Goal: Task Accomplishment & Management: Manage account settings

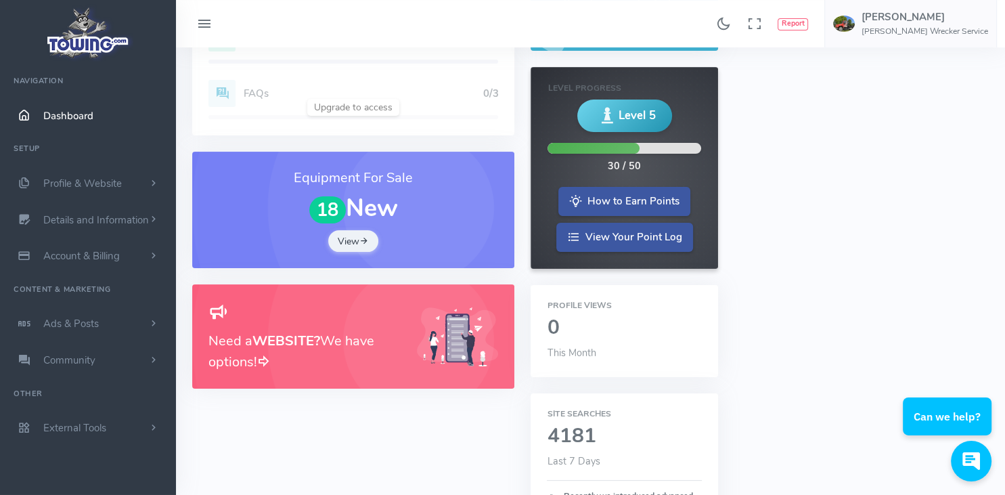
scroll to position [90, 0]
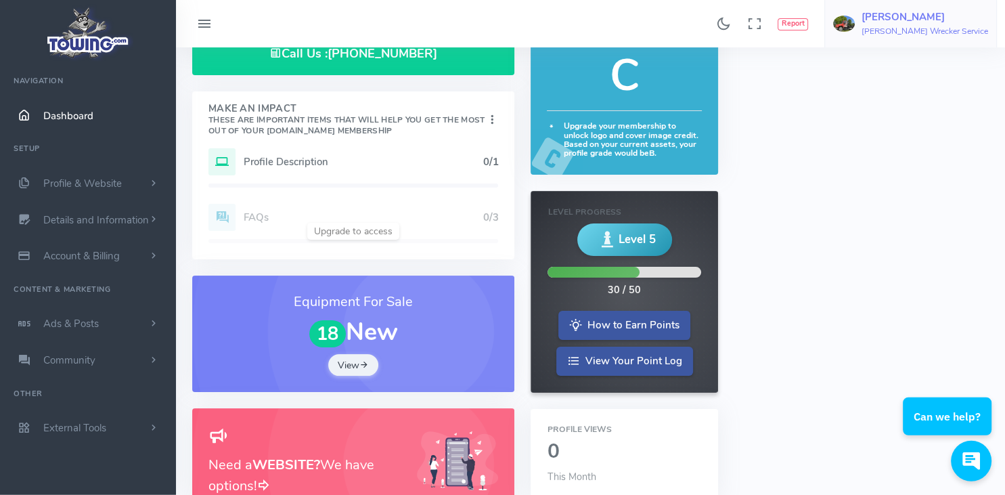
click at [855, 22] on img at bounding box center [844, 24] width 22 height 16
click at [951, 89] on link "Account Settings" at bounding box center [929, 82] width 133 height 24
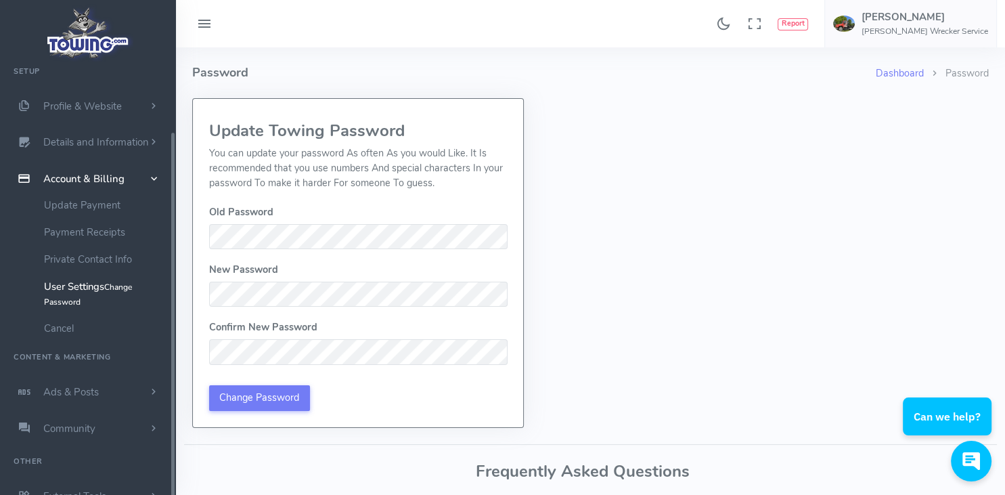
scroll to position [81, 0]
click at [72, 201] on link "Update Payment" at bounding box center [105, 200] width 142 height 27
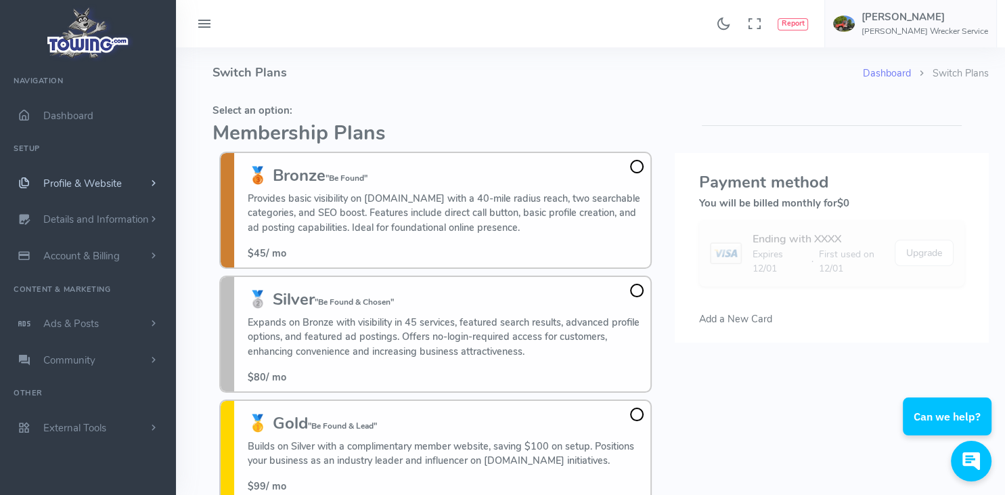
click at [91, 181] on span "Profile & Website" at bounding box center [82, 184] width 78 height 14
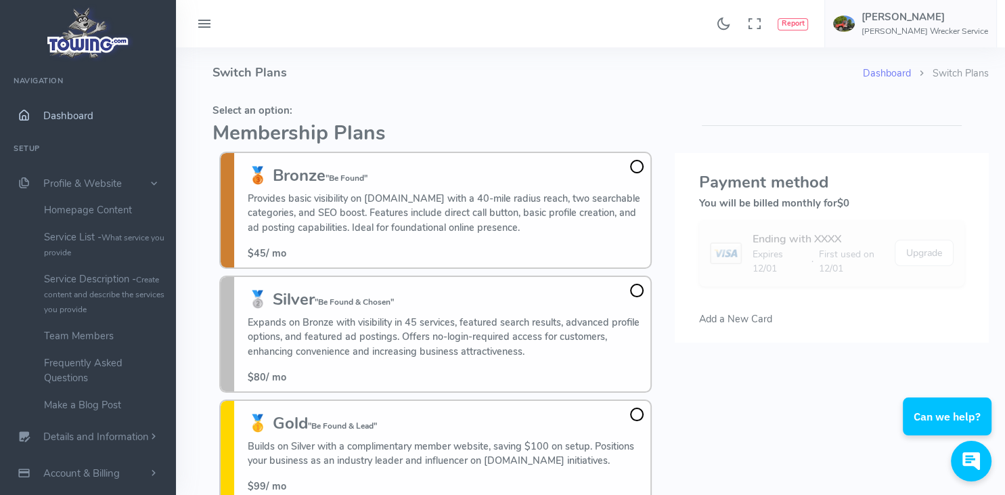
click at [61, 112] on span "Dashboard" at bounding box center [68, 116] width 50 height 14
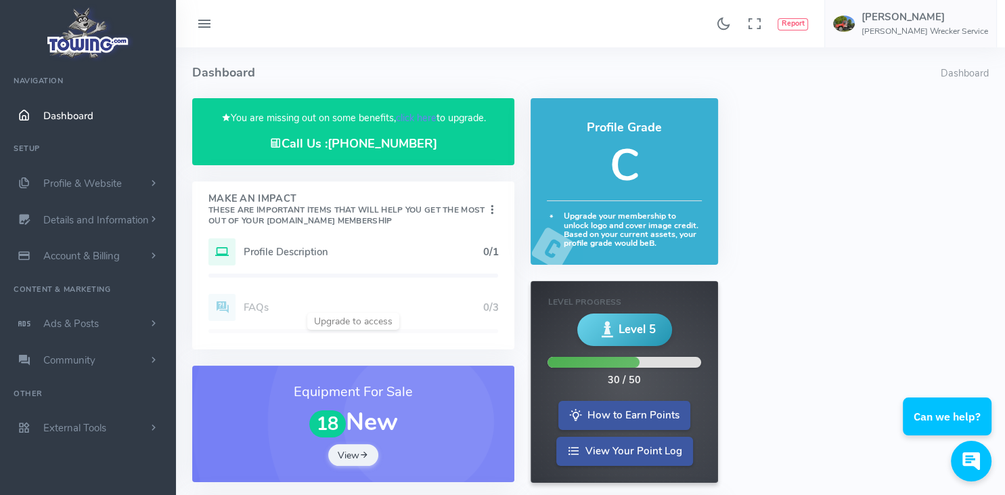
click at [277, 247] on h5 "Profile Description" at bounding box center [363, 251] width 239 height 11
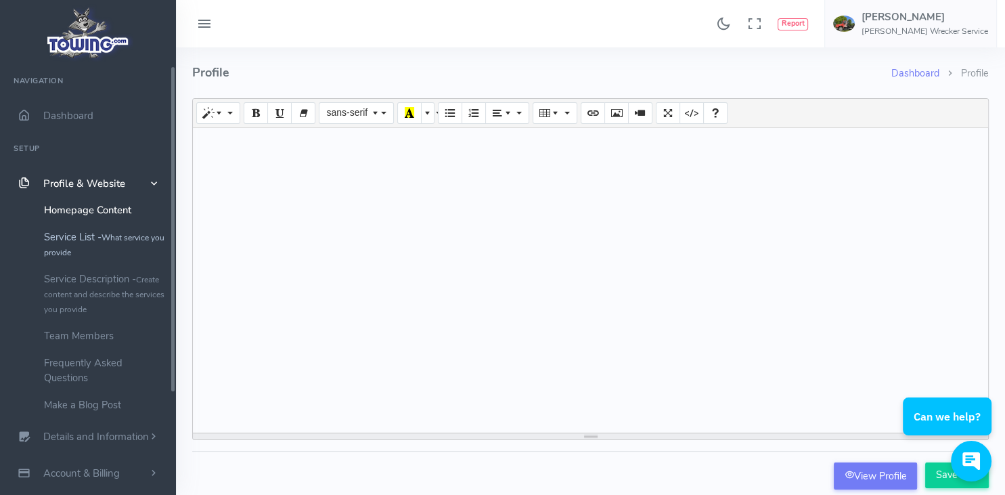
click at [87, 233] on link "Service List - What service you provide" at bounding box center [105, 244] width 142 height 42
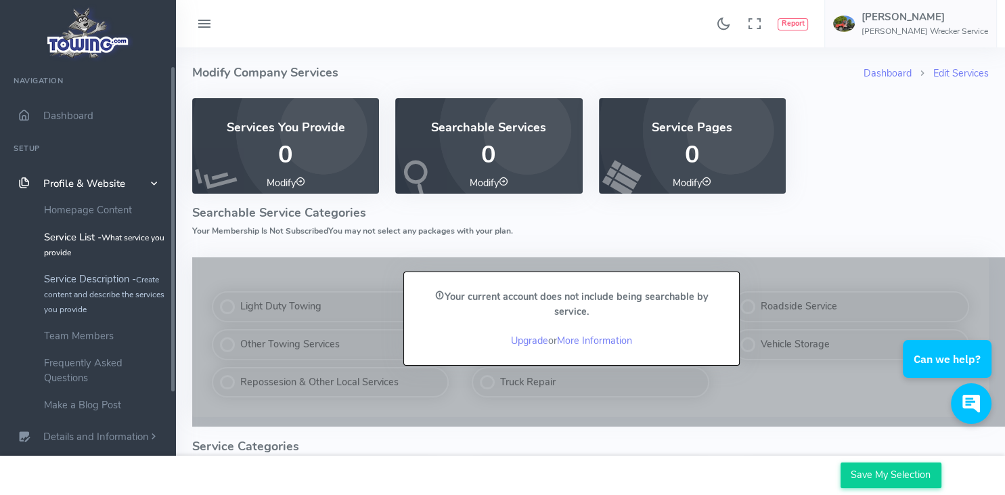
click at [91, 290] on small "Create content and describe the services you provide" at bounding box center [104, 294] width 120 height 41
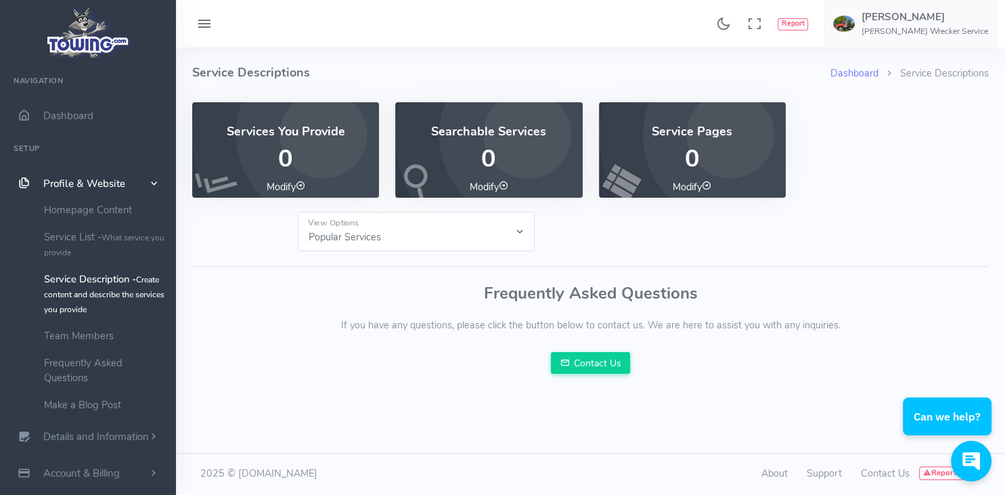
click at [301, 187] on icon at bounding box center [300, 185] width 9 height 9
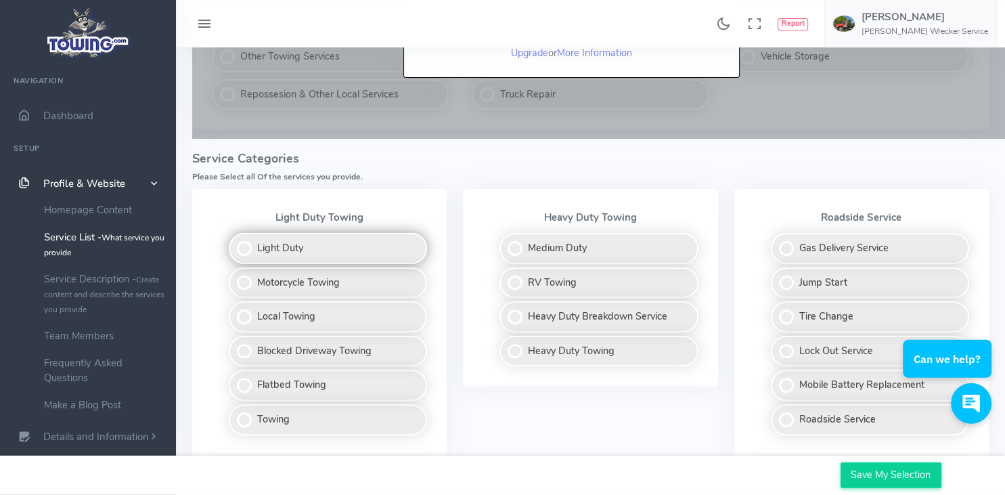
click at [248, 245] on label "Light Duty" at bounding box center [328, 248] width 198 height 31
click at [234, 242] on input "Light Duty" at bounding box center [229, 237] width 9 height 9
checkbox input "true"
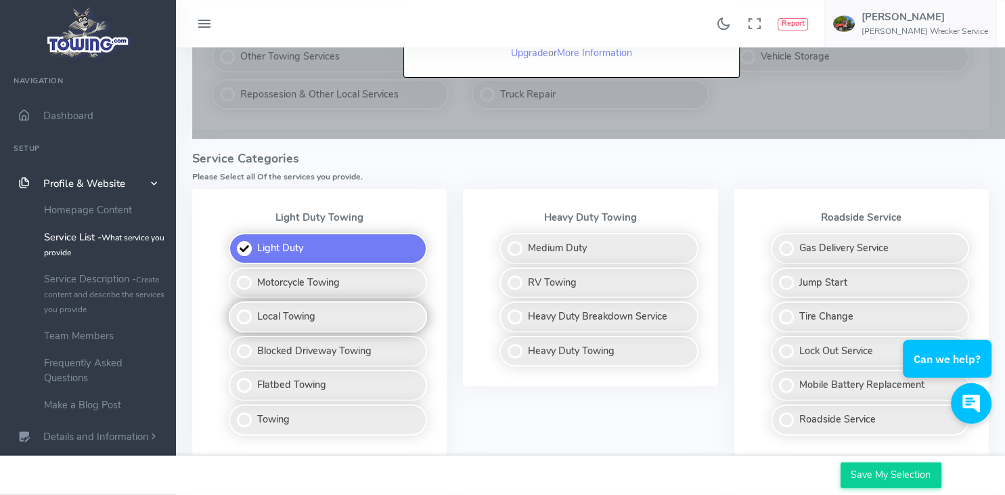
click at [245, 312] on label "Local Towing" at bounding box center [328, 316] width 198 height 31
click at [234, 310] on input "Local Towing" at bounding box center [229, 305] width 9 height 9
checkbox input "true"
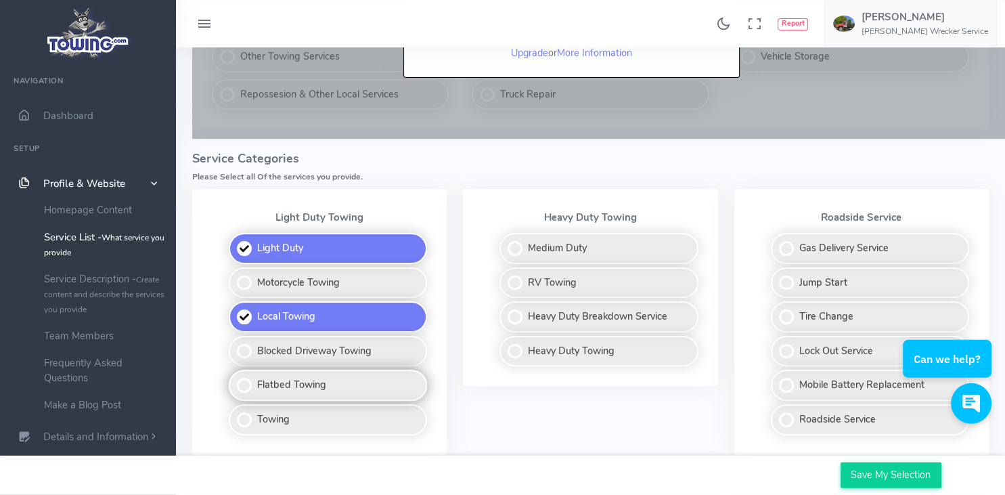
click at [244, 386] on label "Flatbed Towing" at bounding box center [328, 384] width 198 height 31
click at [234, 378] on input "Flatbed Towing" at bounding box center [229, 373] width 9 height 9
checkbox input "true"
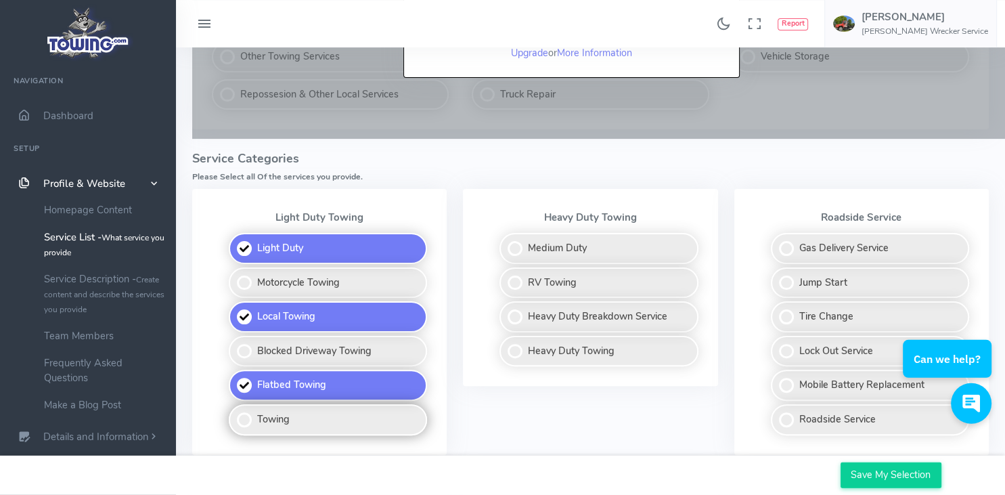
click at [244, 421] on label "Towing" at bounding box center [328, 419] width 198 height 31
click at [234, 413] on input "Towing" at bounding box center [229, 408] width 9 height 9
checkbox input "true"
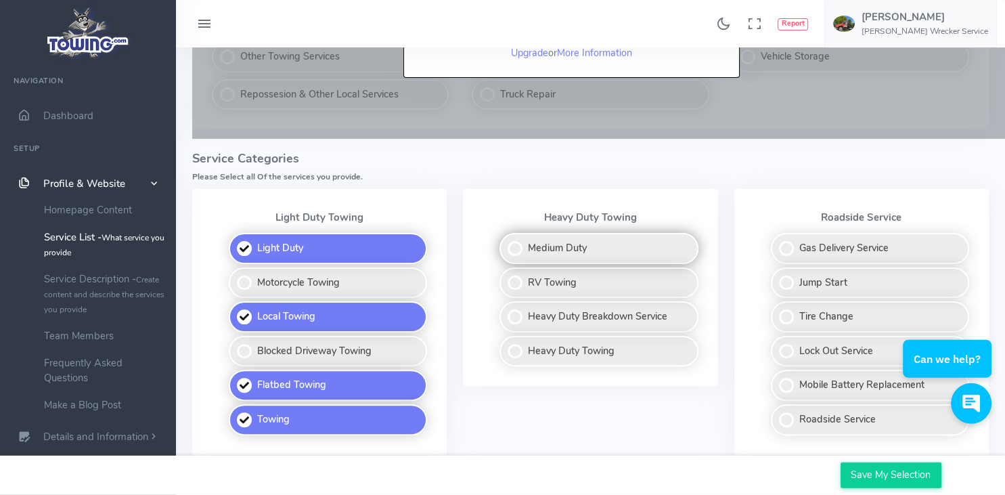
click at [516, 244] on label "Medium Duty" at bounding box center [598, 248] width 198 height 31
click at [505, 242] on input "Medium Duty" at bounding box center [500, 237] width 9 height 9
checkbox input "true"
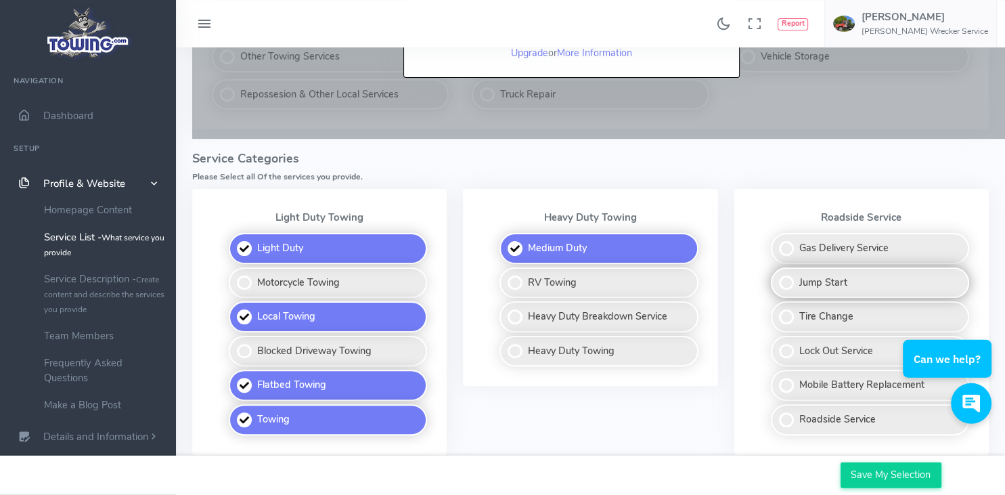
click at [792, 283] on label "Jump Start" at bounding box center [870, 282] width 198 height 31
click at [776, 276] on input "Jump Start" at bounding box center [771, 271] width 9 height 9
checkbox input "true"
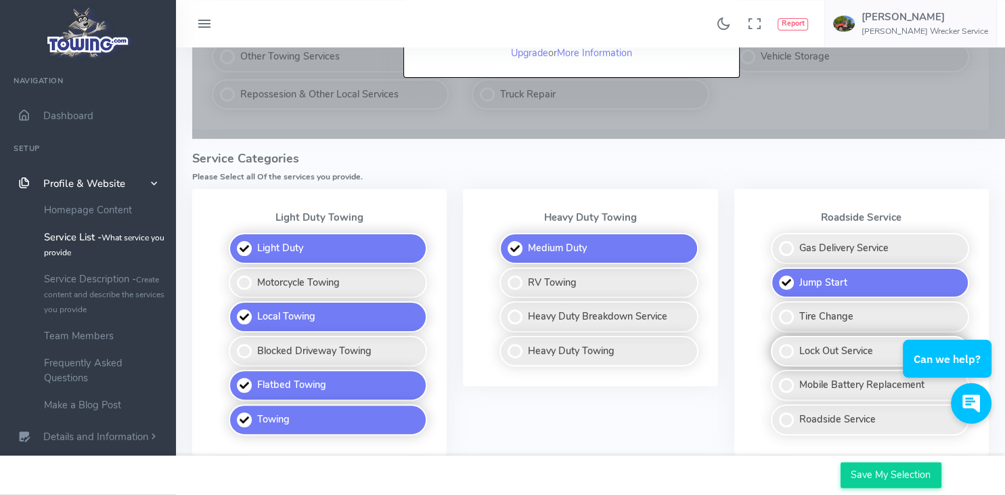
click at [793, 346] on label "Lock Out Service" at bounding box center [870, 351] width 198 height 31
click at [776, 344] on input "Lock Out Service" at bounding box center [771, 340] width 9 height 9
checkbox input "true"
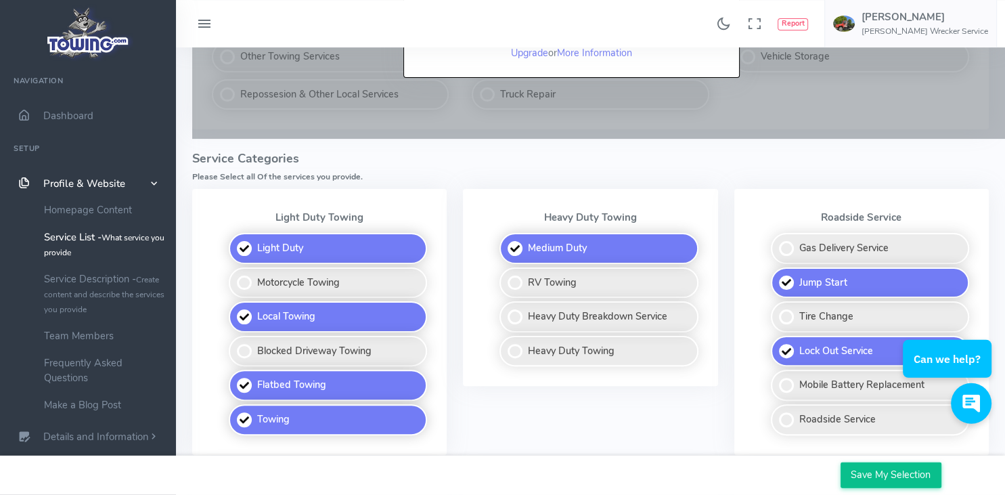
click at [882, 478] on input "Save My Selection" at bounding box center [890, 475] width 101 height 26
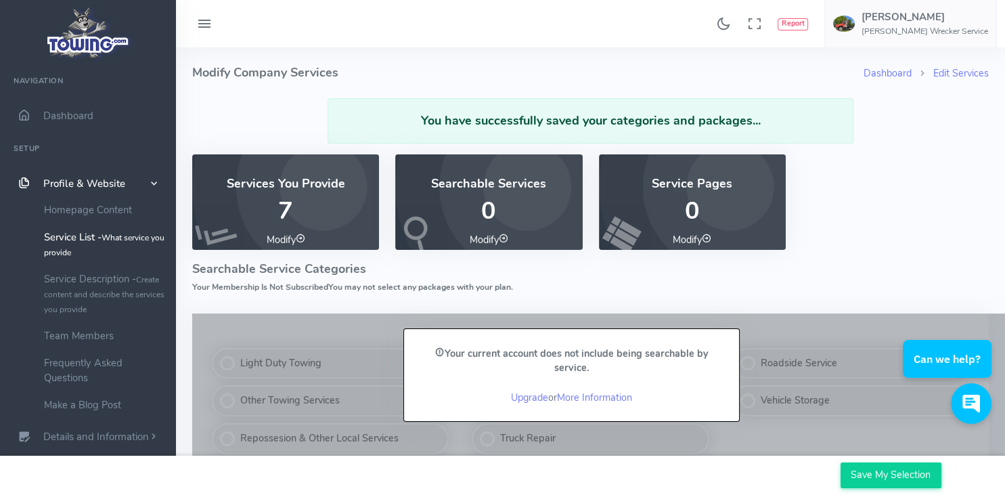
click at [505, 235] on icon at bounding box center [503, 237] width 9 height 9
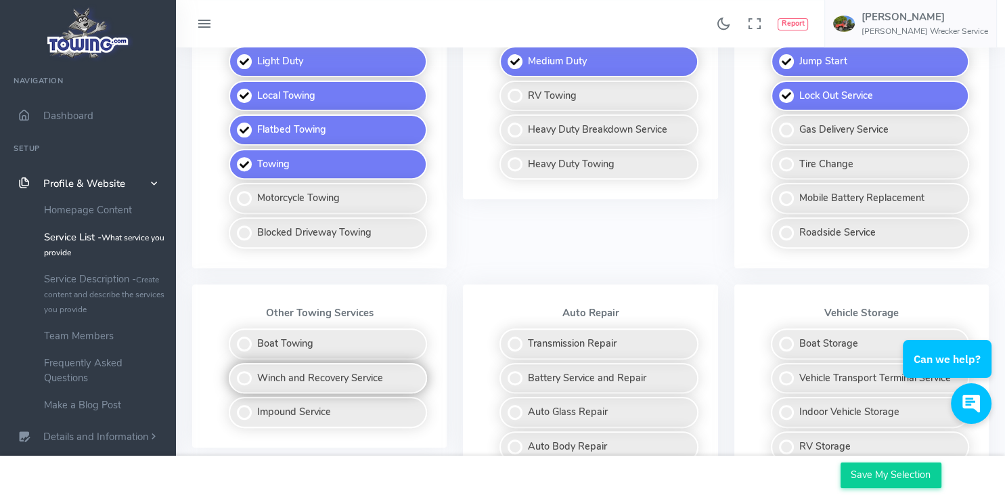
click at [287, 373] on label "Winch and Recovery Service" at bounding box center [328, 378] width 198 height 31
click at [234, 371] on input "Winch and Recovery Service" at bounding box center [229, 367] width 9 height 9
checkbox input "true"
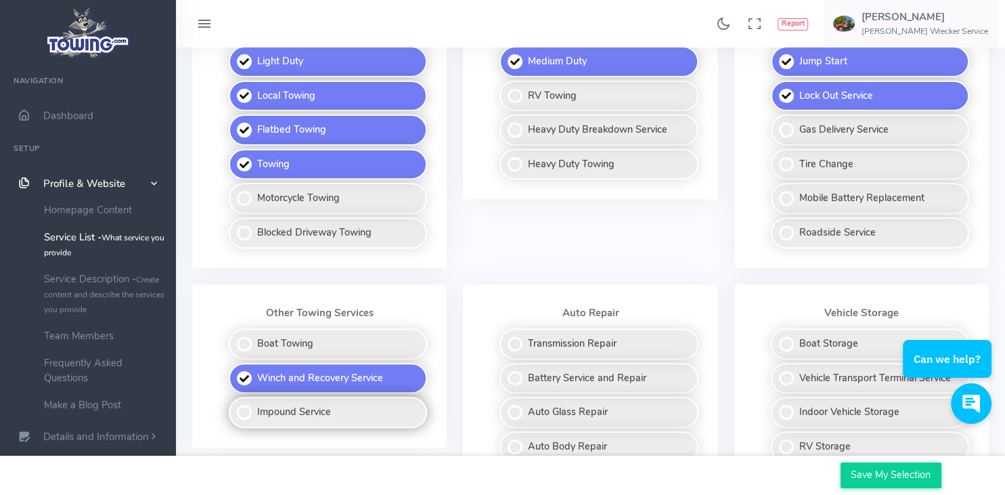
click at [302, 409] on label "Impound Service" at bounding box center [328, 411] width 198 height 31
click at [234, 405] on input "Impound Service" at bounding box center [229, 400] width 9 height 9
checkbox input "true"
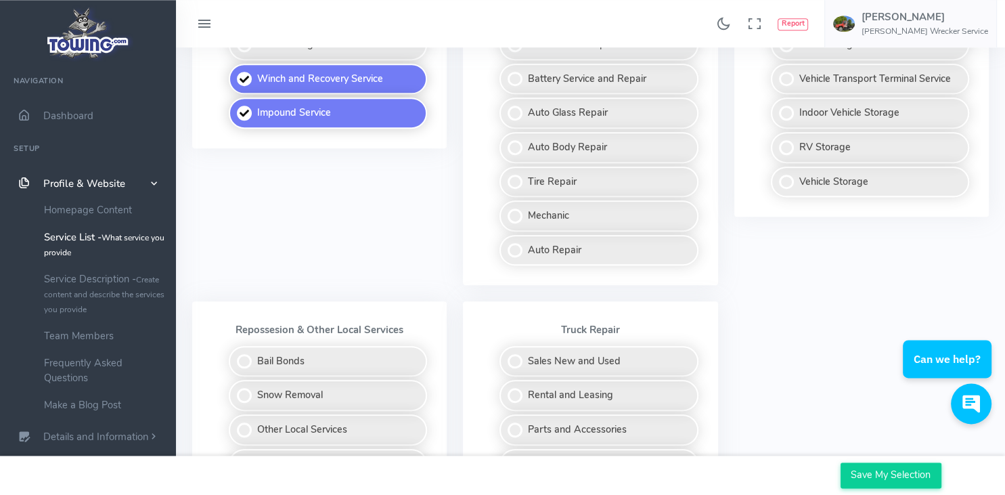
scroll to position [775, 0]
click at [865, 175] on label "Vehicle Storage" at bounding box center [870, 180] width 198 height 31
click at [776, 174] on input "Vehicle Storage" at bounding box center [771, 169] width 9 height 9
checkbox input "true"
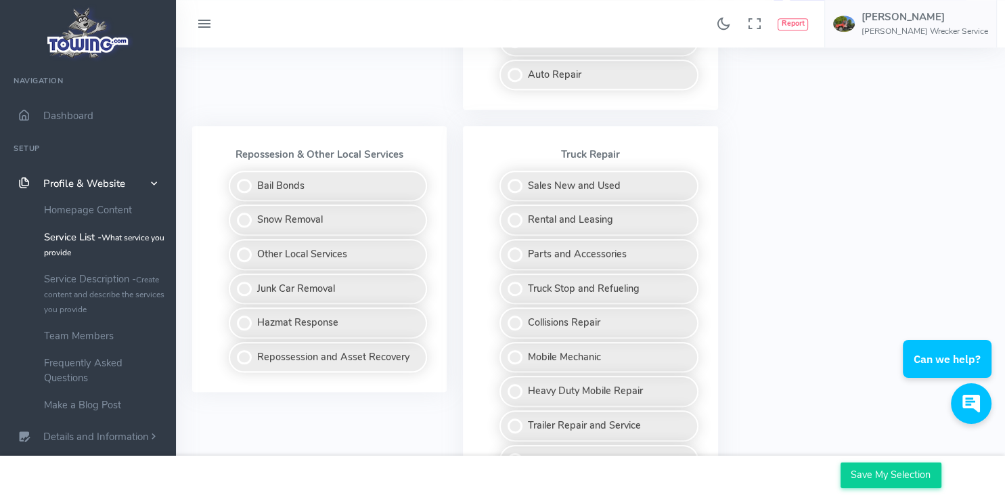
scroll to position [952, 0]
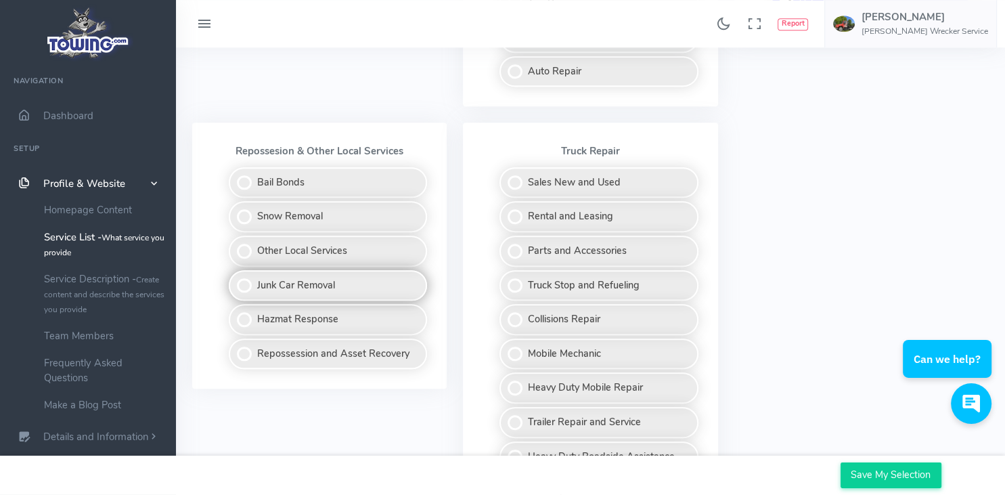
click at [316, 281] on label "Junk Car Removal" at bounding box center [328, 285] width 198 height 31
click at [234, 279] on input "Junk Car Removal" at bounding box center [229, 274] width 9 height 9
checkbox input "true"
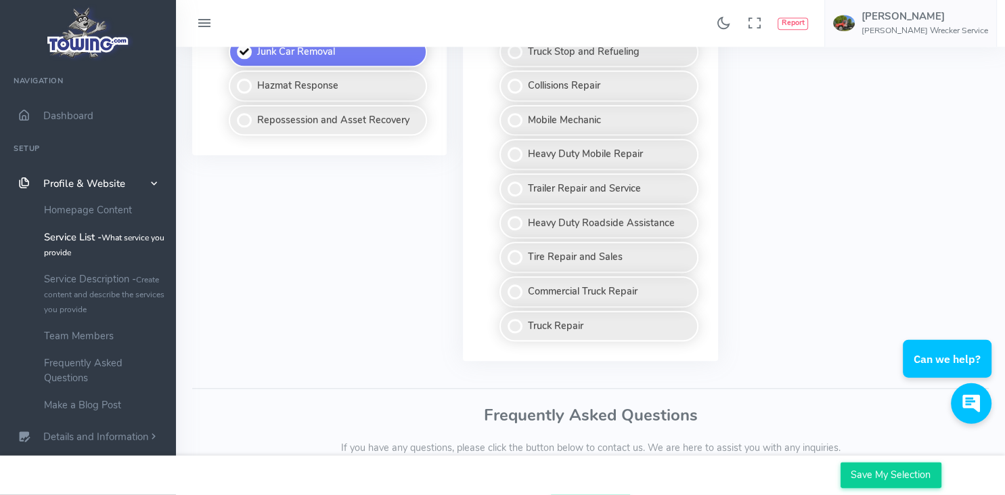
scroll to position [1214, 0]
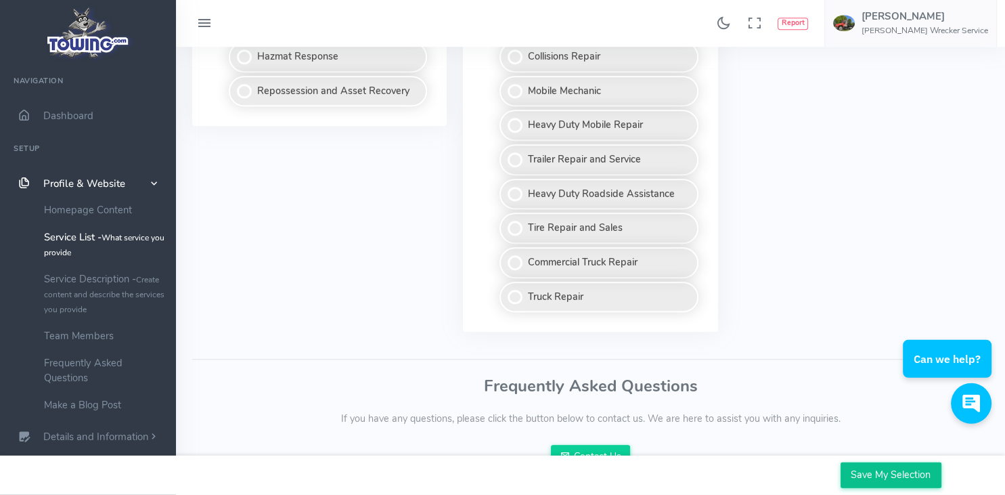
click at [894, 475] on input "Save My Selection" at bounding box center [890, 475] width 101 height 26
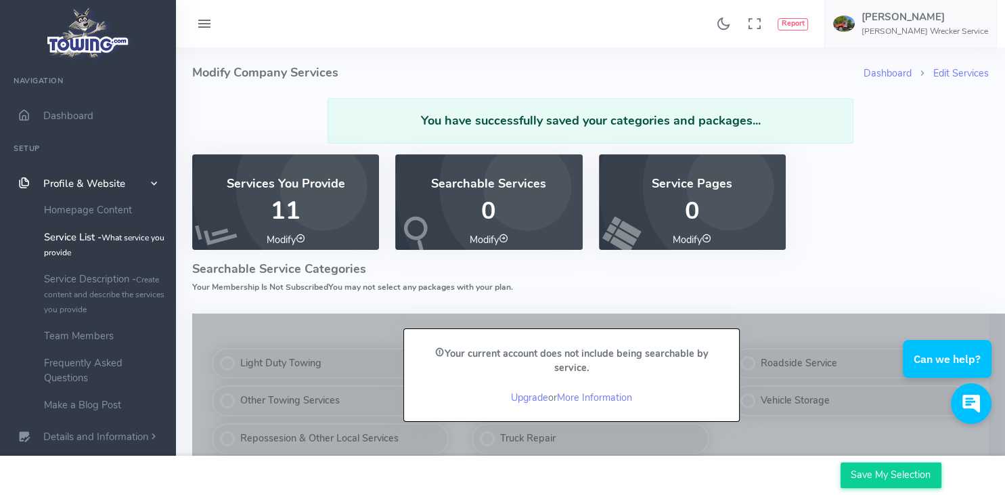
click at [505, 240] on icon at bounding box center [503, 237] width 9 height 9
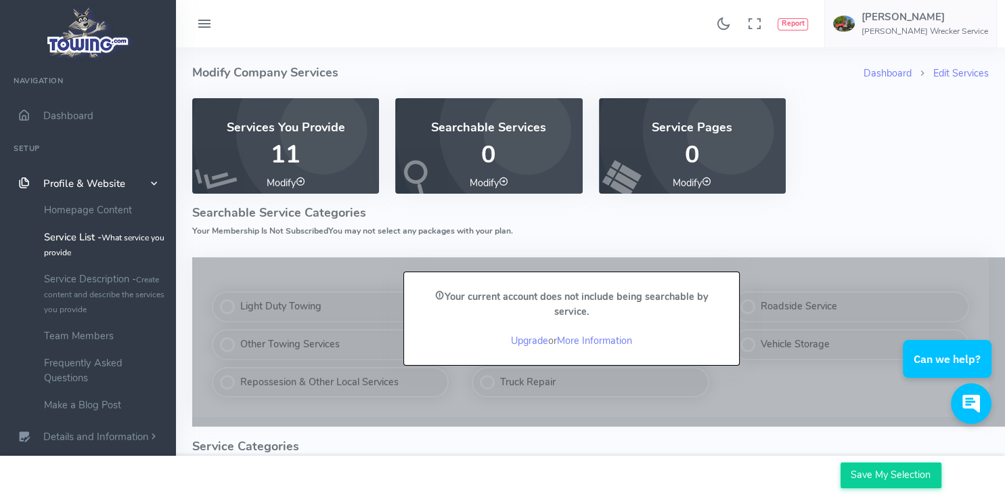
click at [708, 182] on icon at bounding box center [706, 181] width 9 height 9
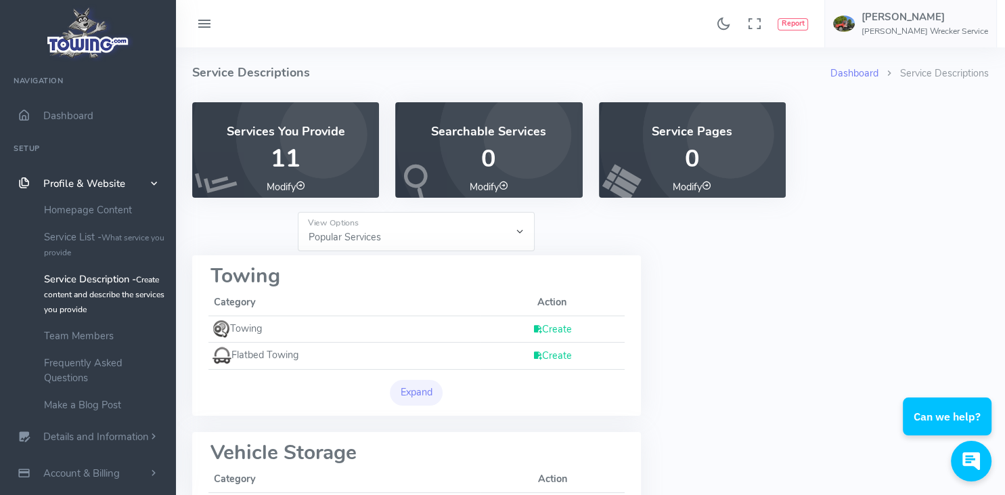
click at [564, 332] on link "Create" at bounding box center [551, 329] width 39 height 14
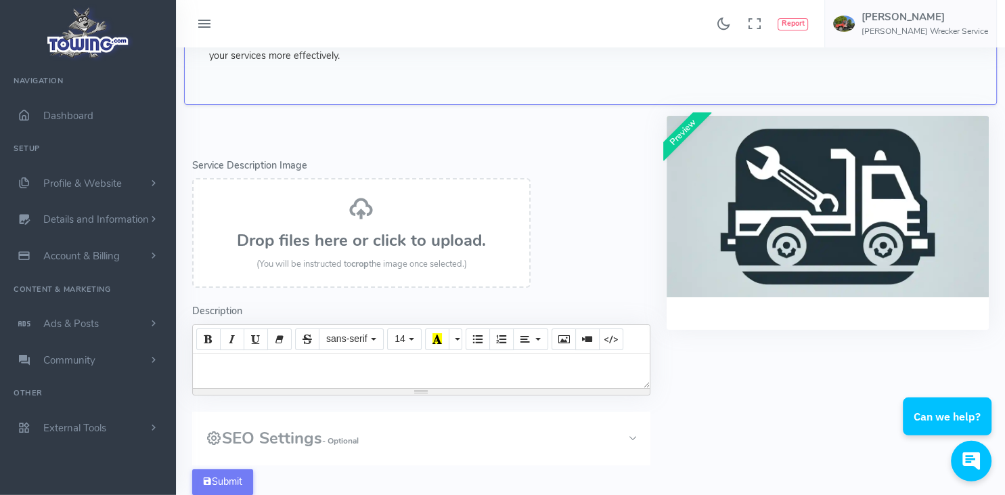
scroll to position [116, 0]
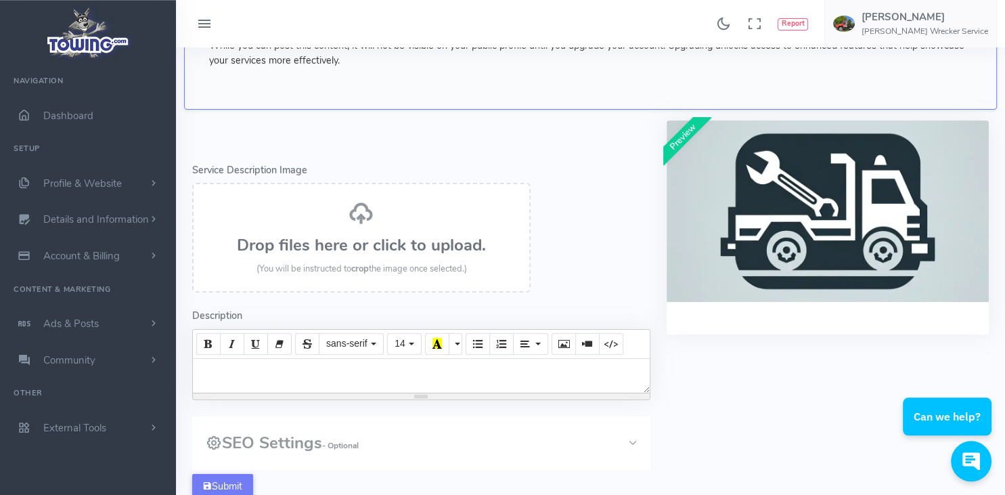
click at [355, 245] on h3 "Drop files here or click to upload." at bounding box center [361, 245] width 309 height 18
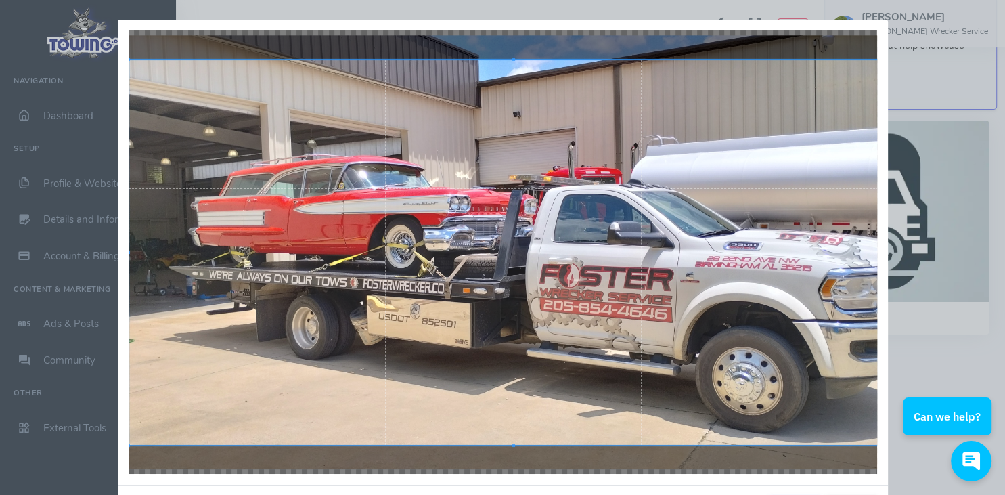
scroll to position [57, 0]
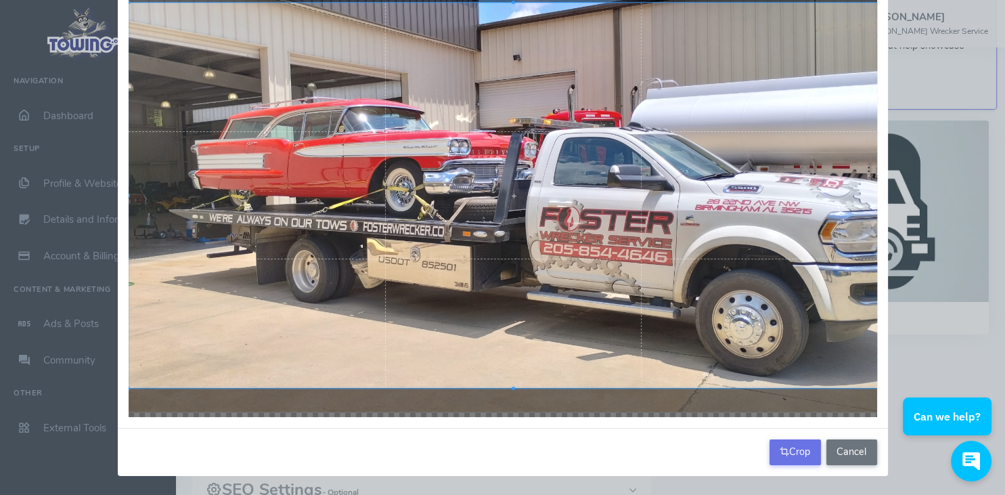
click at [794, 454] on button "Crop" at bounding box center [794, 452] width 51 height 26
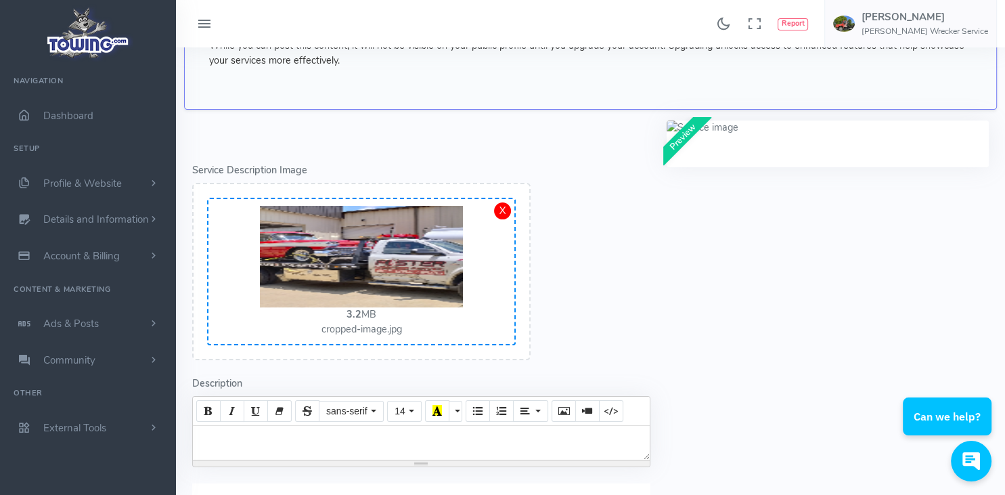
click at [439, 271] on img at bounding box center [361, 256] width 203 height 101
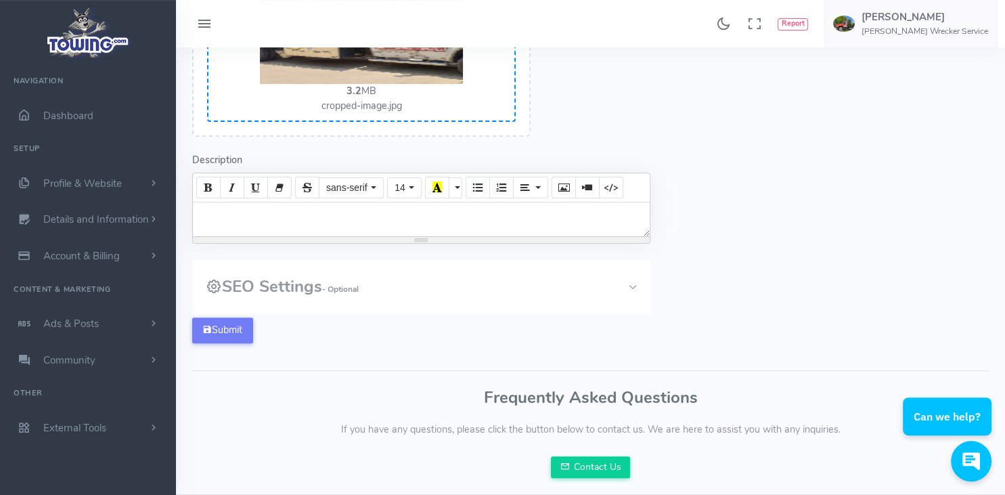
scroll to position [346, 0]
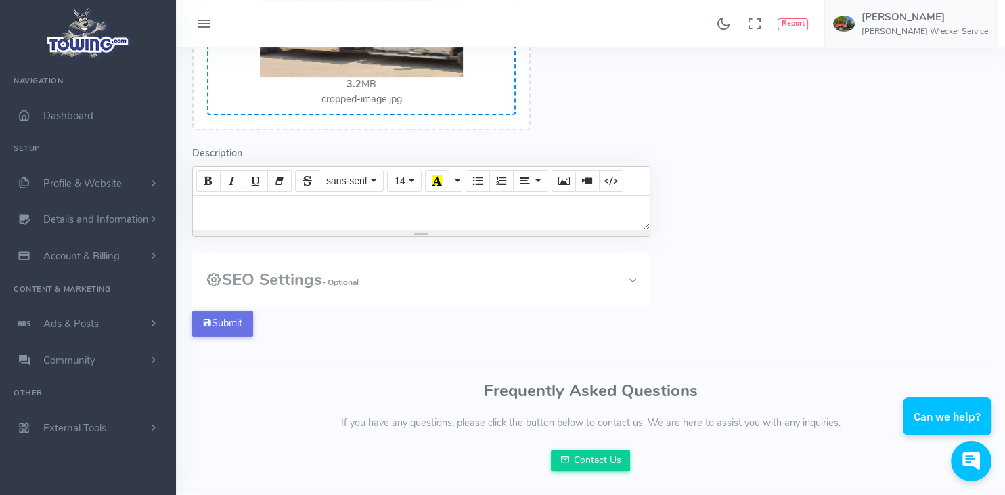
click at [234, 326] on button "Submit" at bounding box center [222, 324] width 61 height 26
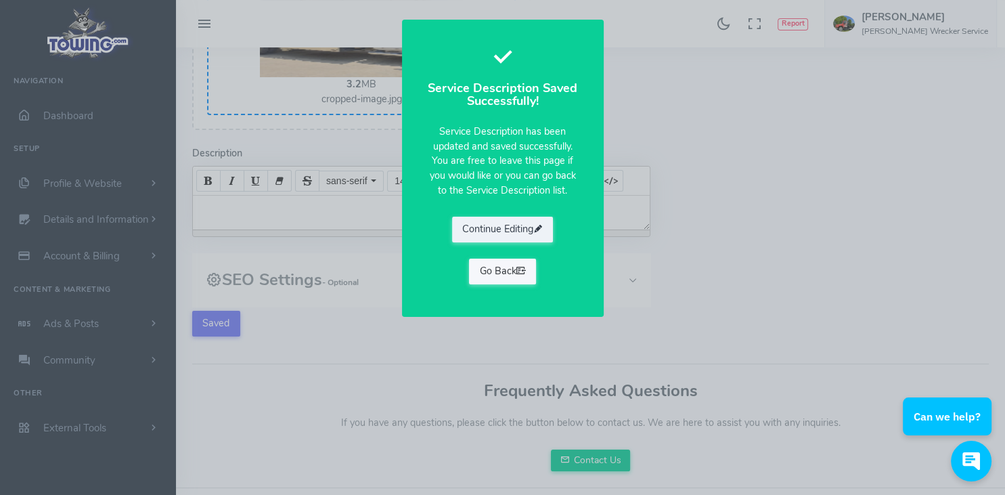
click at [506, 281] on link "Go Back" at bounding box center [502, 271] width 67 height 26
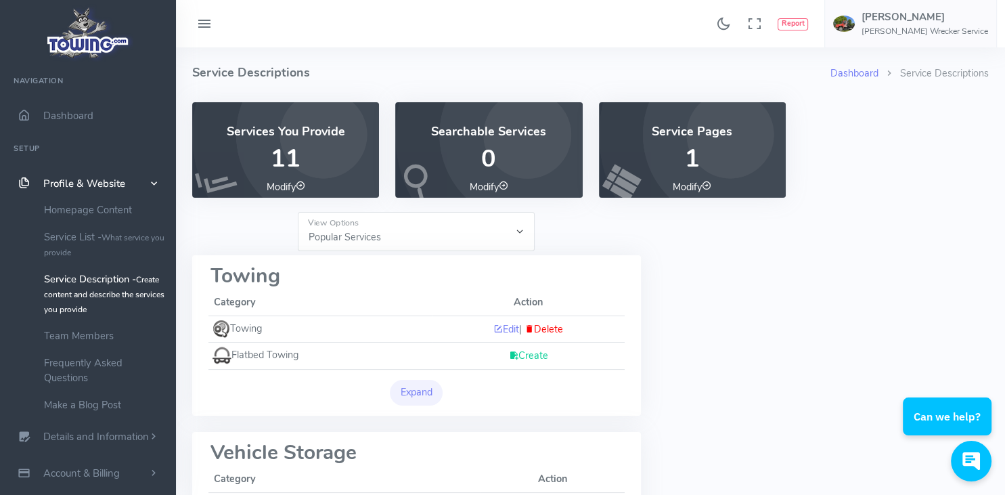
click at [526, 355] on link "Create" at bounding box center [528, 355] width 39 height 14
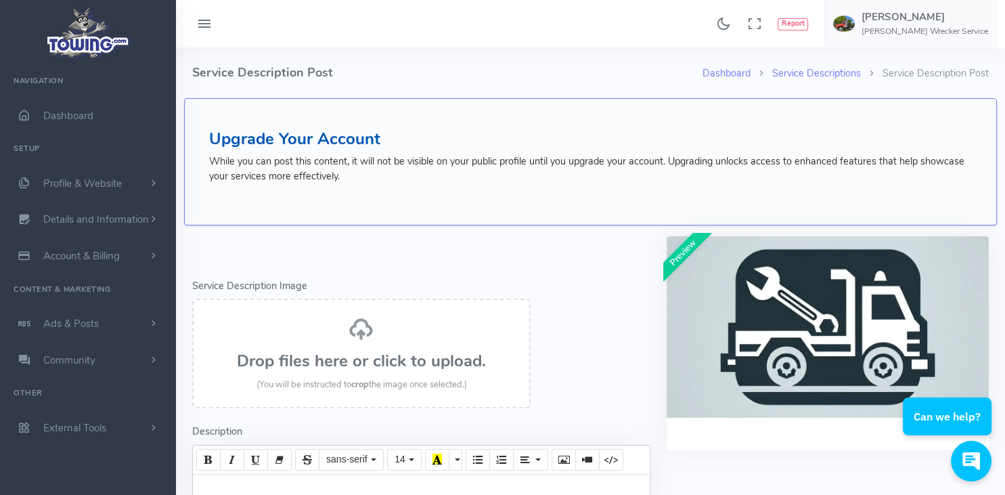
click at [393, 367] on h3 "Drop files here or click to upload." at bounding box center [361, 361] width 309 height 18
click at [372, 352] on h3 "Drop files here or click to upload." at bounding box center [361, 361] width 309 height 18
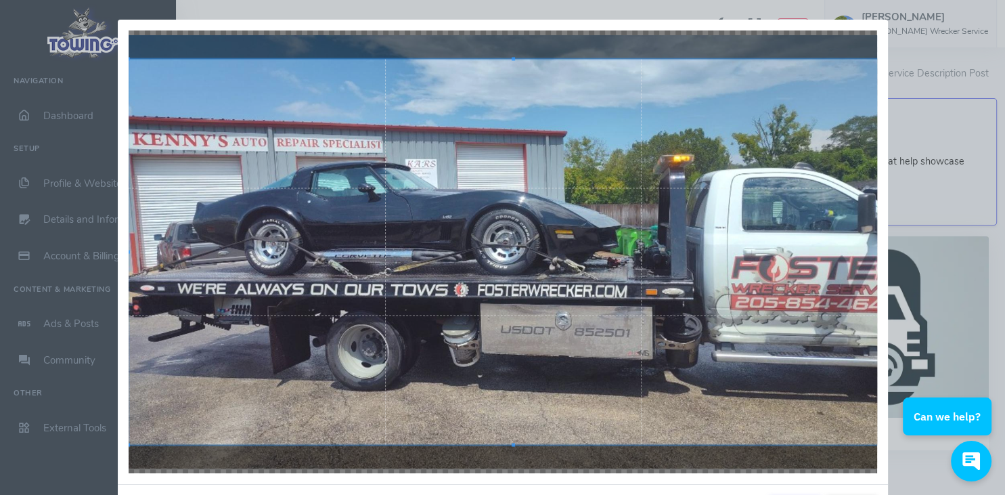
scroll to position [56, 0]
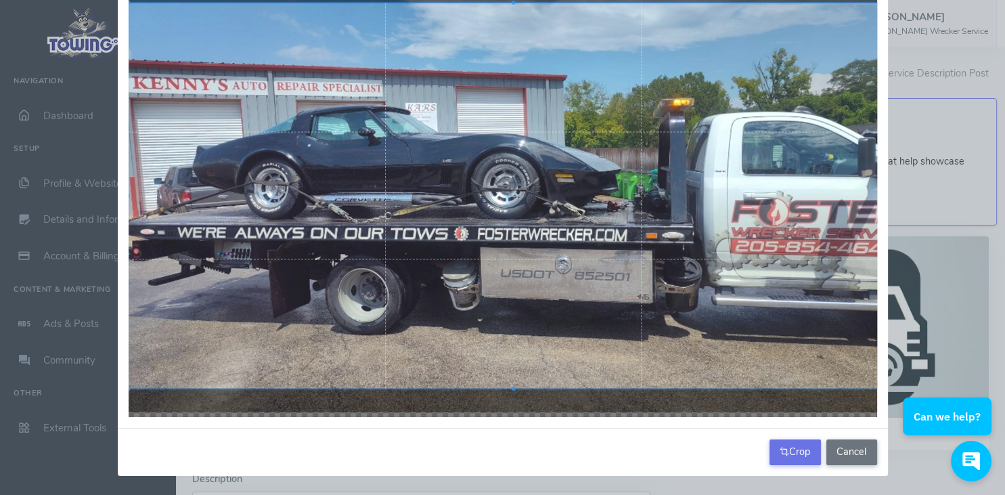
click at [796, 454] on button "Crop" at bounding box center [794, 452] width 51 height 26
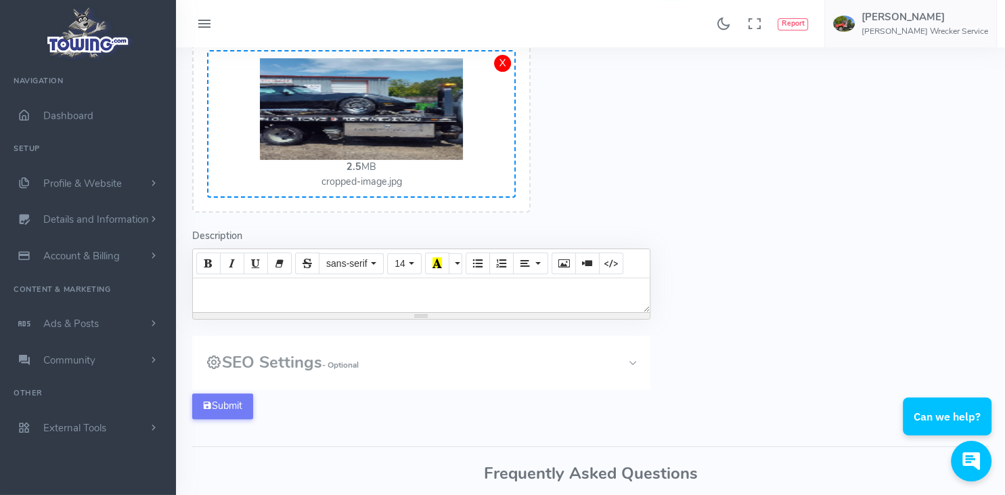
scroll to position [287, 0]
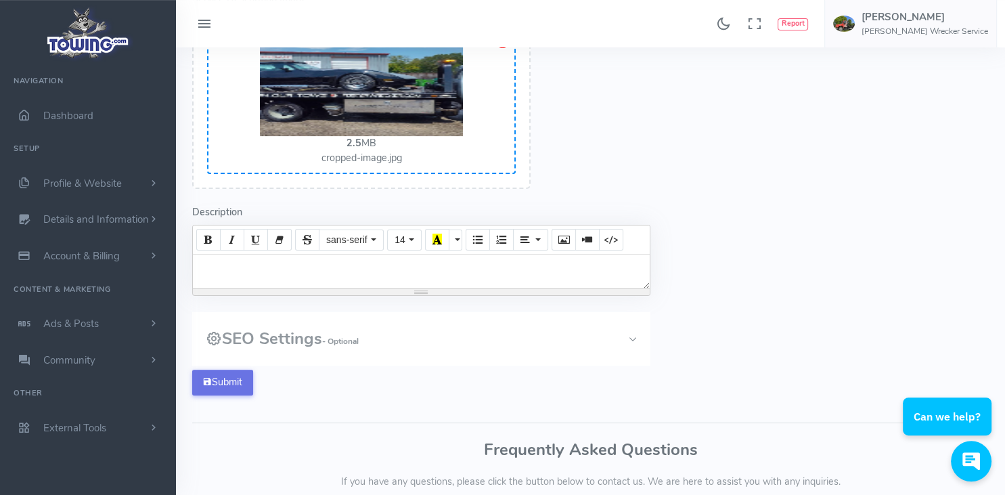
click at [229, 381] on button "Submit" at bounding box center [222, 382] width 61 height 26
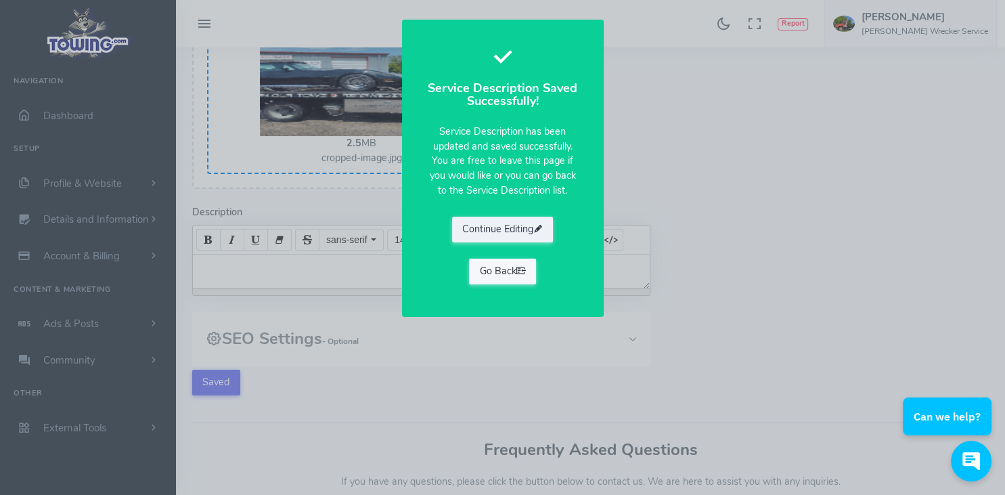
click at [517, 266] on icon at bounding box center [520, 271] width 9 height 14
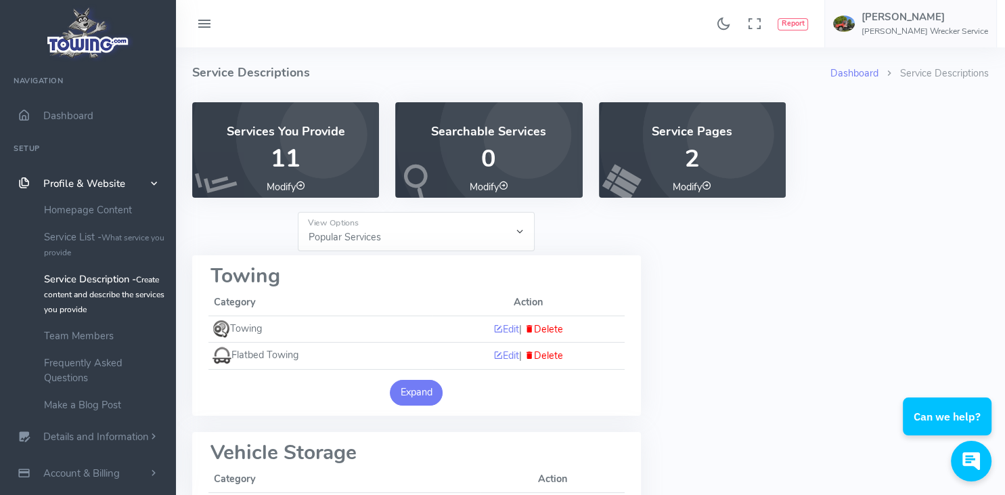
click at [415, 393] on button "Expand" at bounding box center [416, 393] width 53 height 26
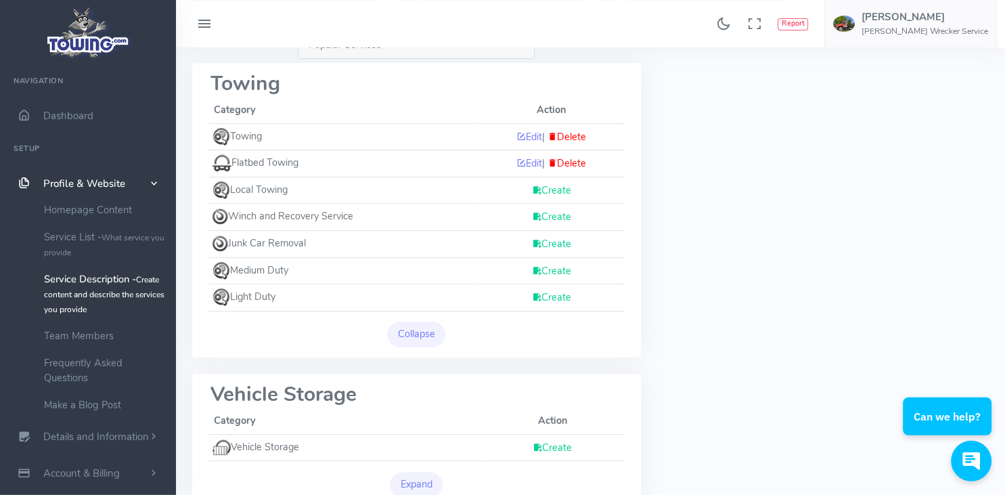
scroll to position [198, 0]
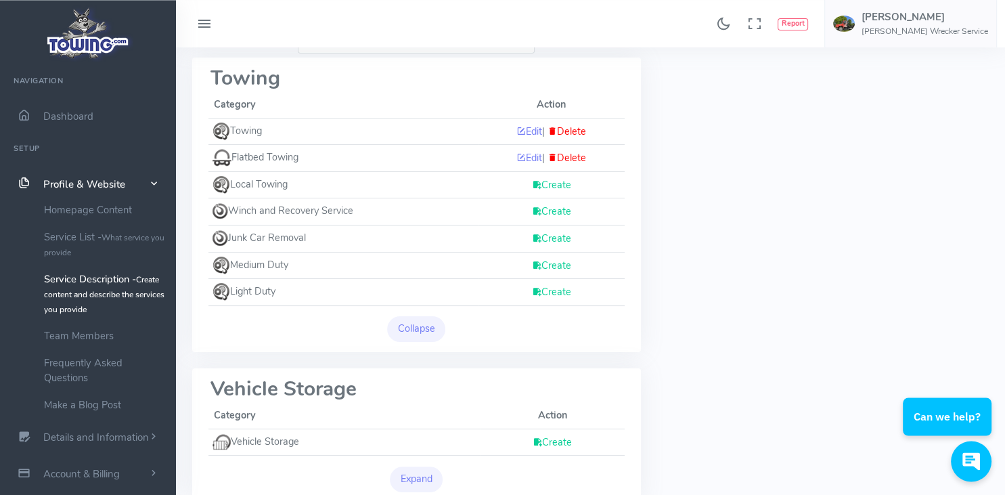
click at [558, 214] on link "Create" at bounding box center [551, 211] width 39 height 14
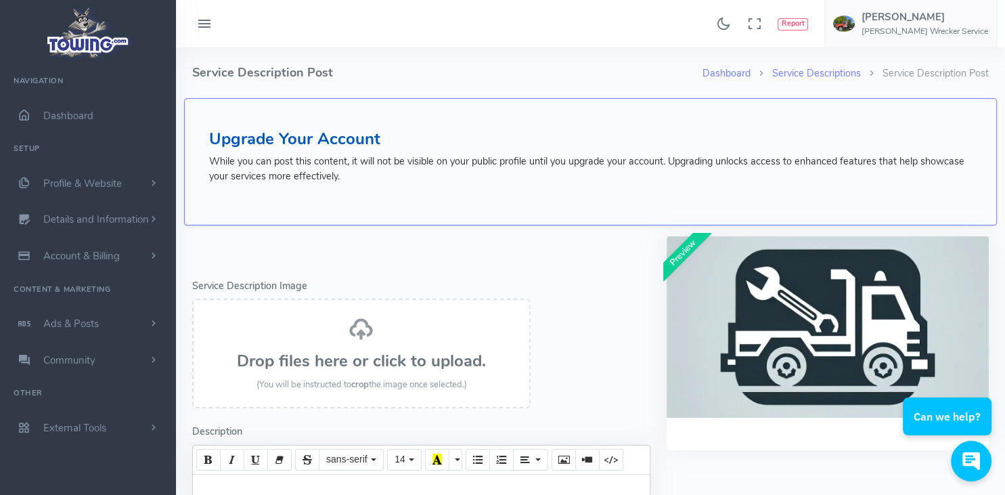
click at [348, 368] on h3 "Drop files here or click to upload." at bounding box center [361, 361] width 309 height 18
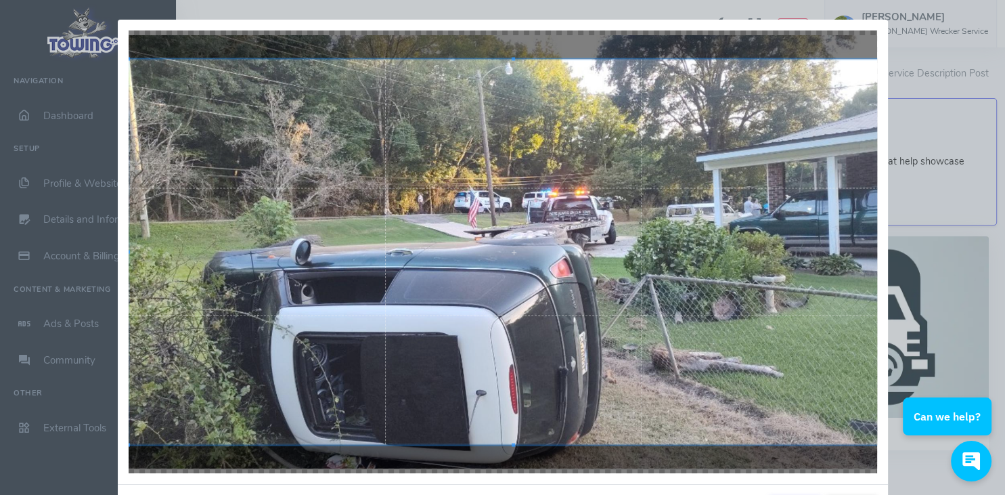
scroll to position [56, 0]
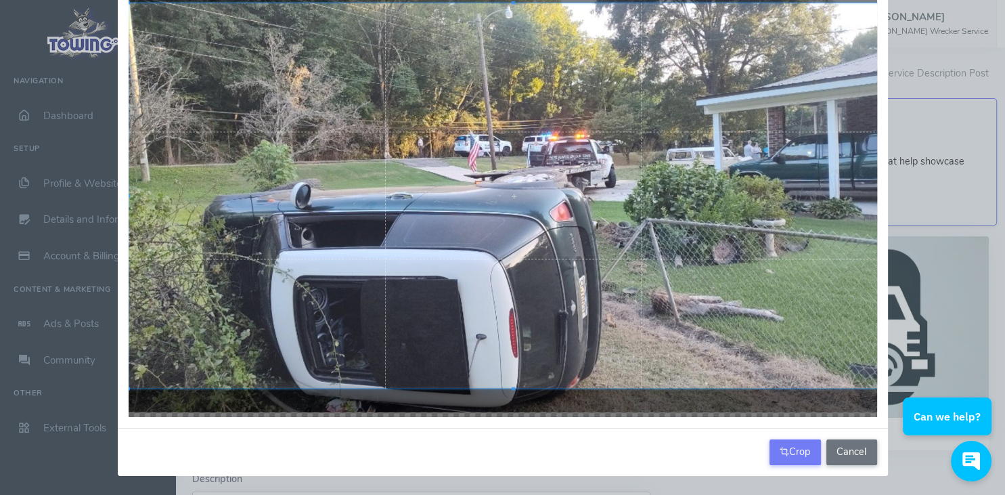
click at [637, 422] on div at bounding box center [503, 195] width 770 height 464
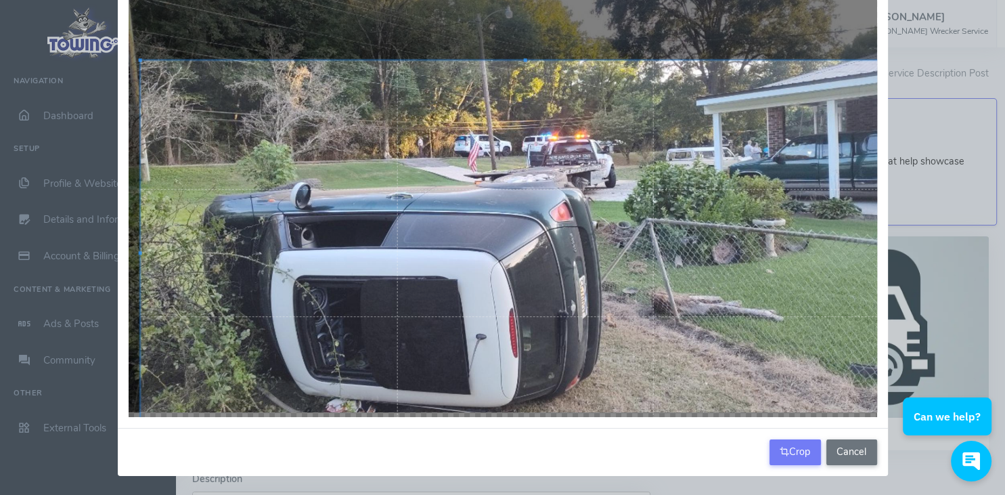
click at [617, 314] on div at bounding box center [525, 252] width 770 height 385
click at [800, 458] on button "Crop" at bounding box center [794, 452] width 51 height 26
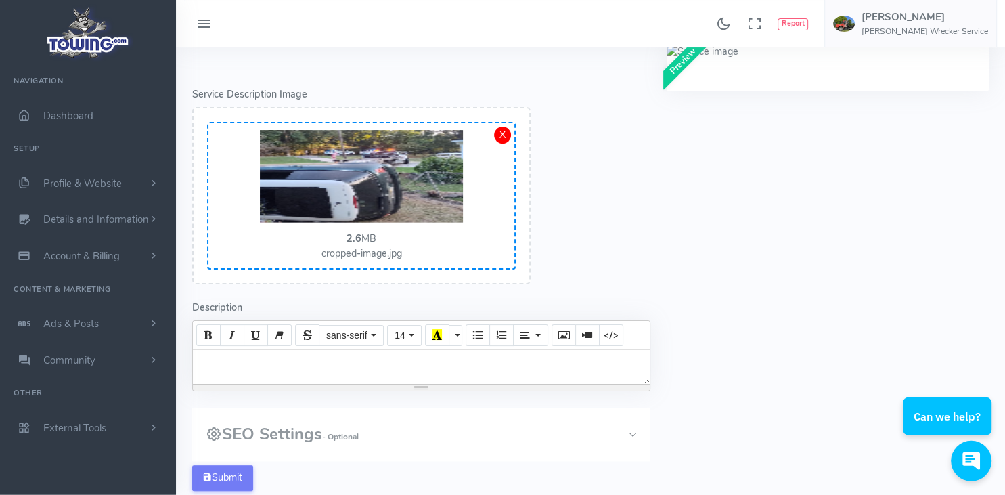
scroll to position [192, 0]
click at [216, 472] on button "Submit" at bounding box center [222, 477] width 61 height 26
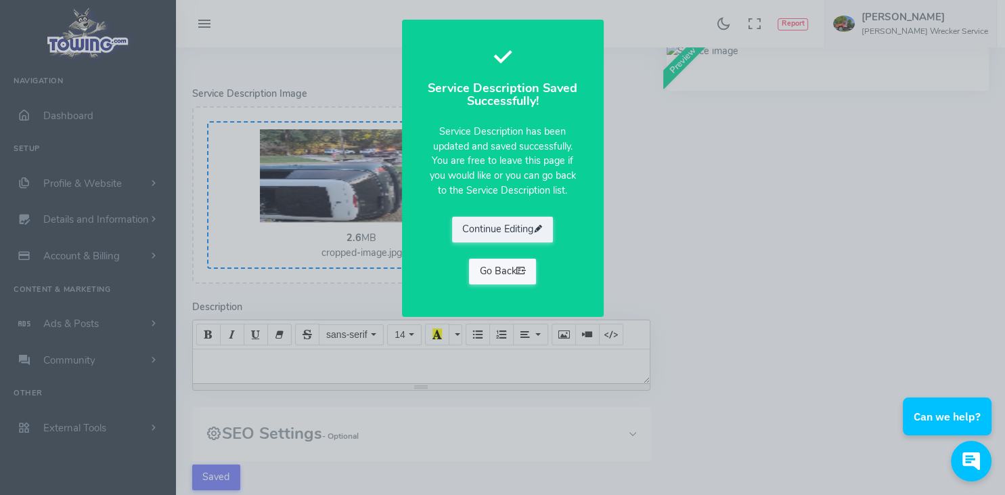
click at [518, 270] on icon at bounding box center [520, 271] width 9 height 14
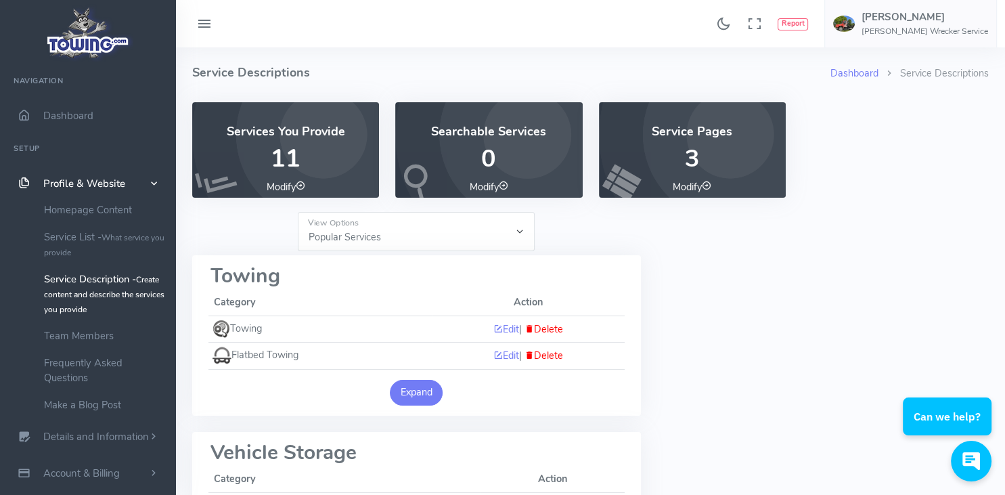
click at [426, 391] on button "Expand" at bounding box center [416, 393] width 53 height 26
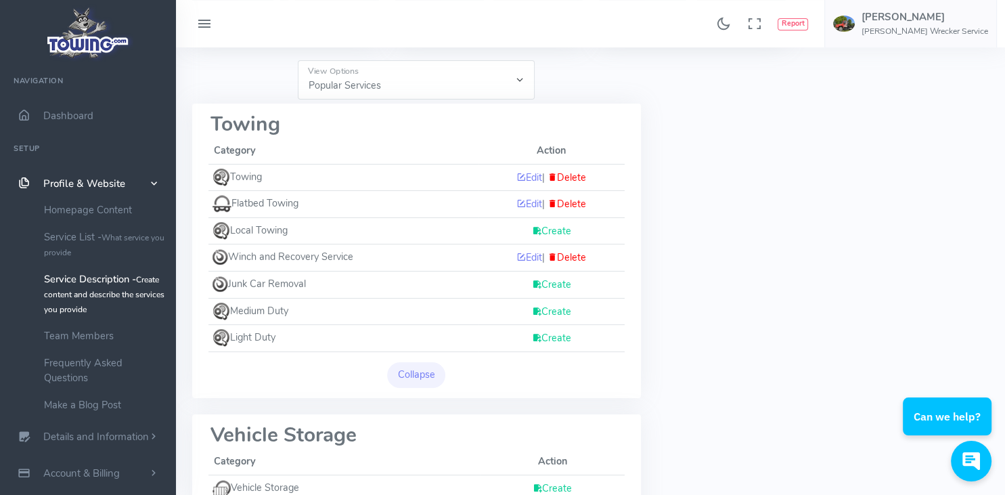
scroll to position [174, 0]
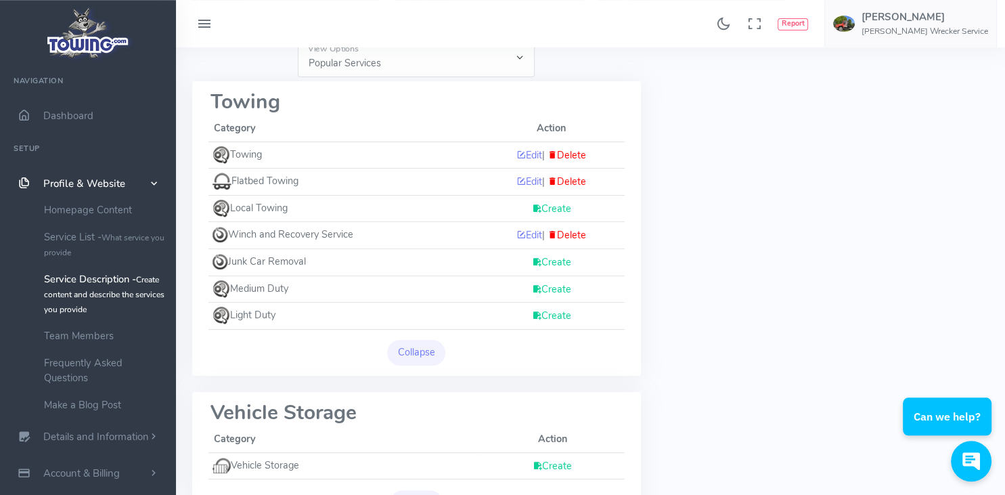
click at [556, 289] on link "Create" at bounding box center [551, 289] width 39 height 14
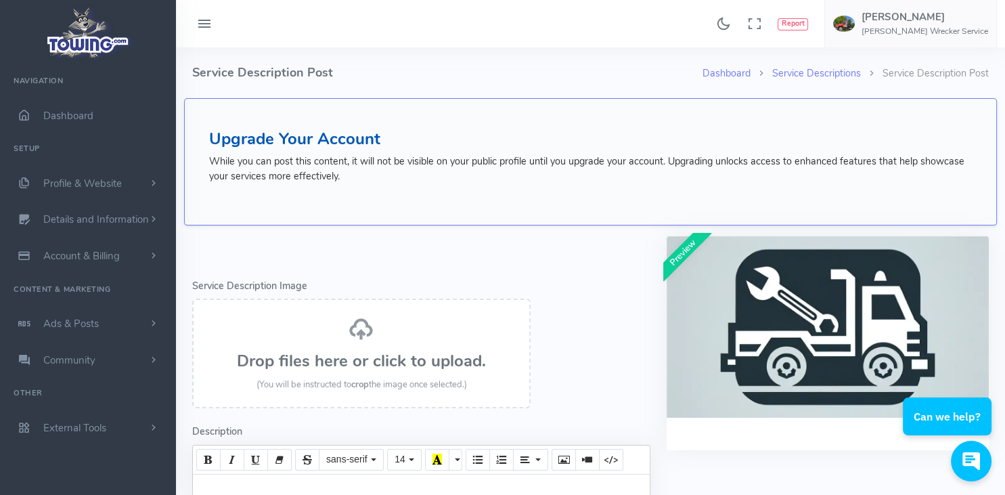
click at [396, 340] on div "Drop files here or click to upload. (You will be instructed to crop the image o…" at bounding box center [361, 354] width 309 height 76
